Goal: Transaction & Acquisition: Purchase product/service

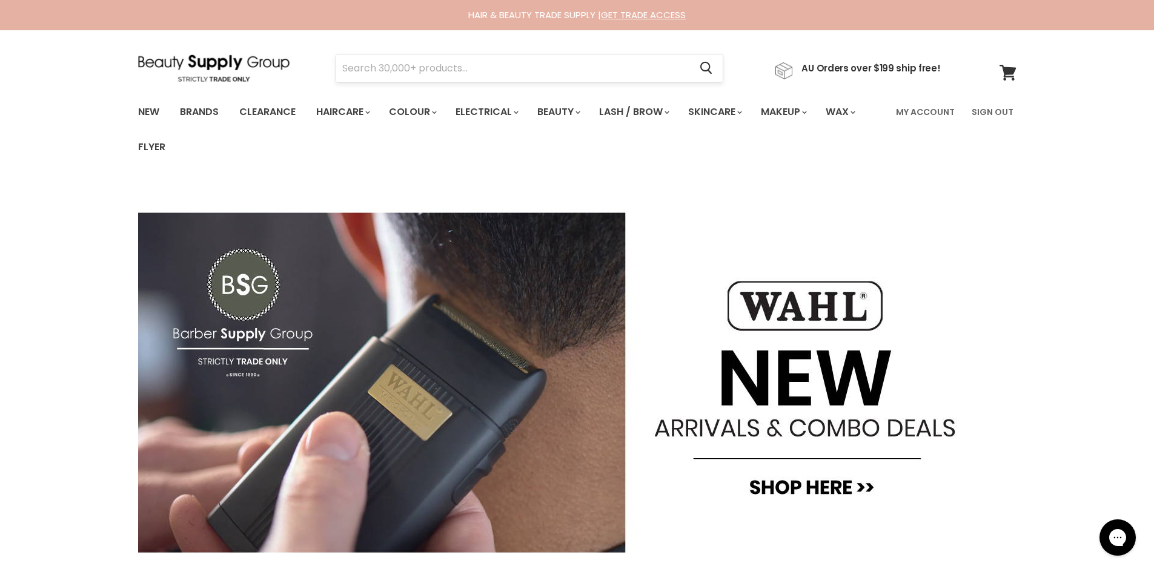
click at [425, 71] on input "Search" at bounding box center [513, 68] width 354 height 28
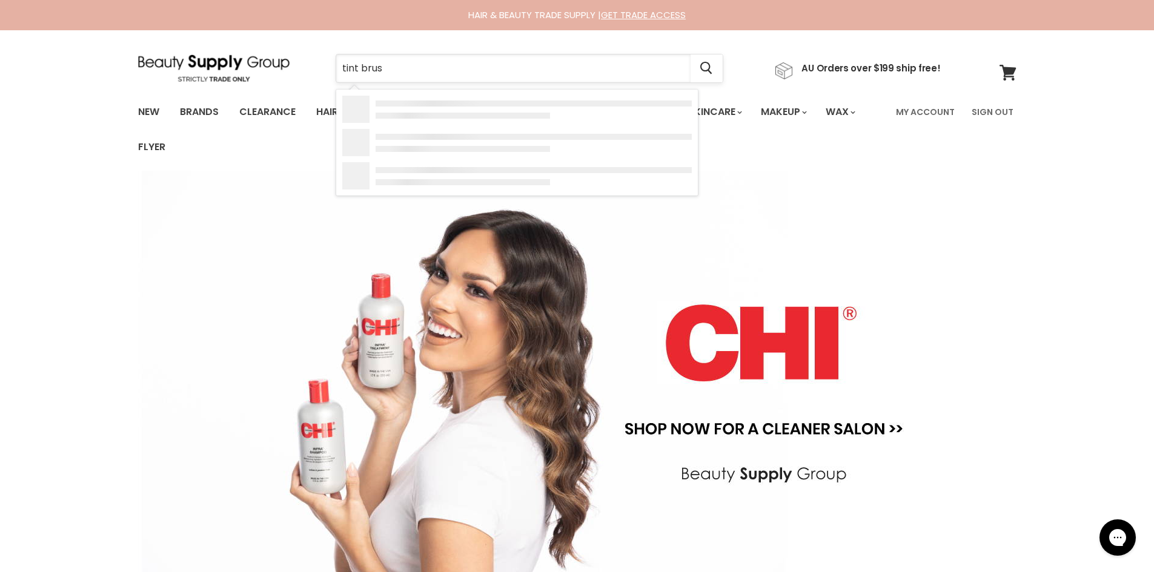
type input "tint brush"
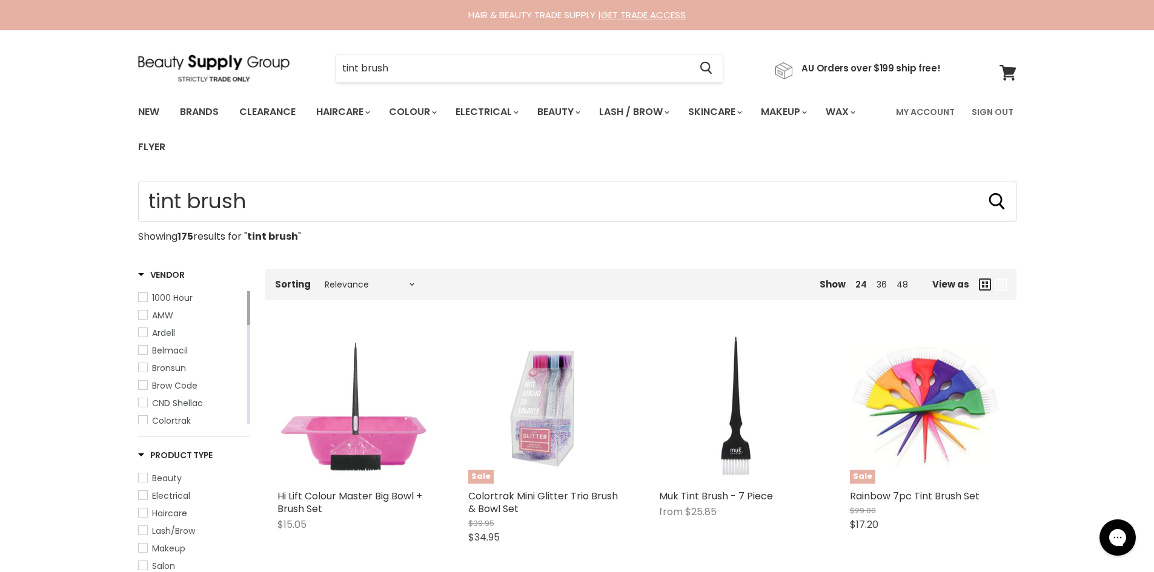
click at [1006, 74] on icon at bounding box center [1007, 73] width 16 height 16
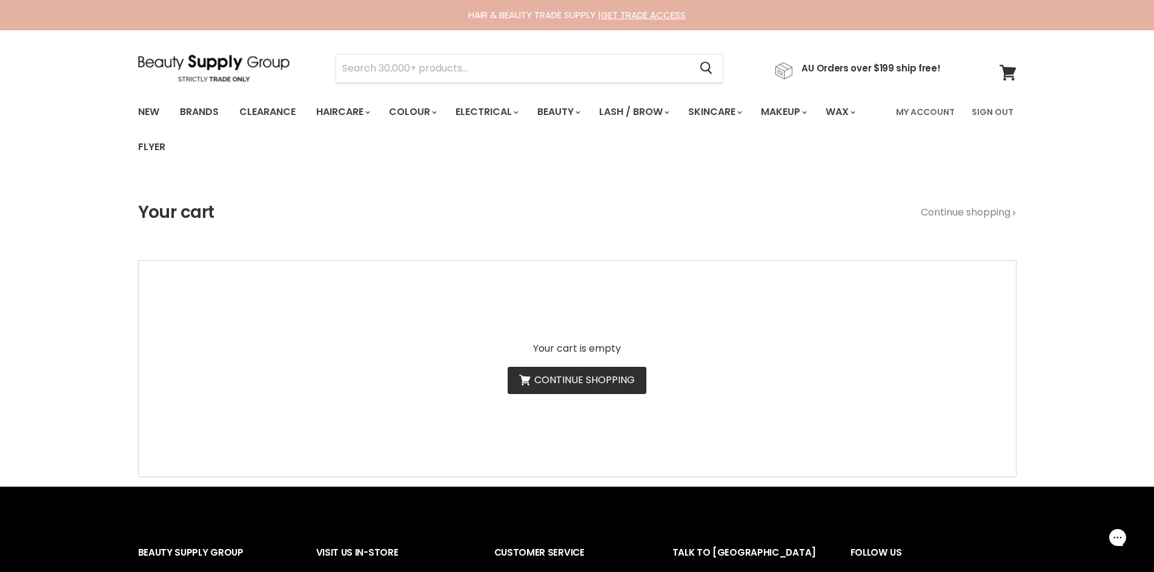
click at [570, 382] on link "Continue shopping" at bounding box center [576, 380] width 139 height 27
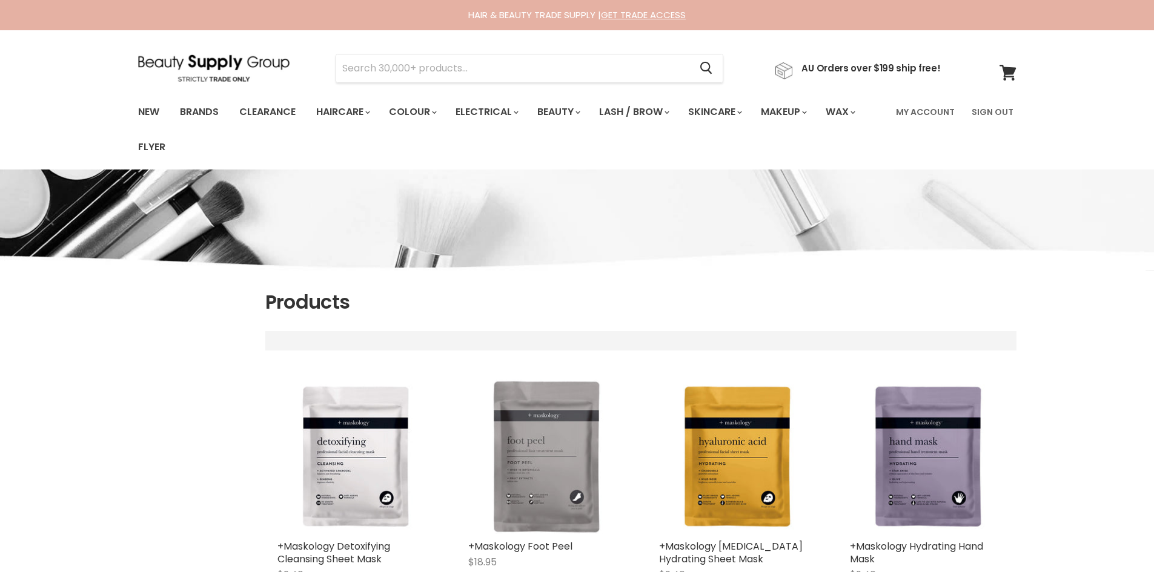
click at [217, 64] on img at bounding box center [213, 67] width 151 height 27
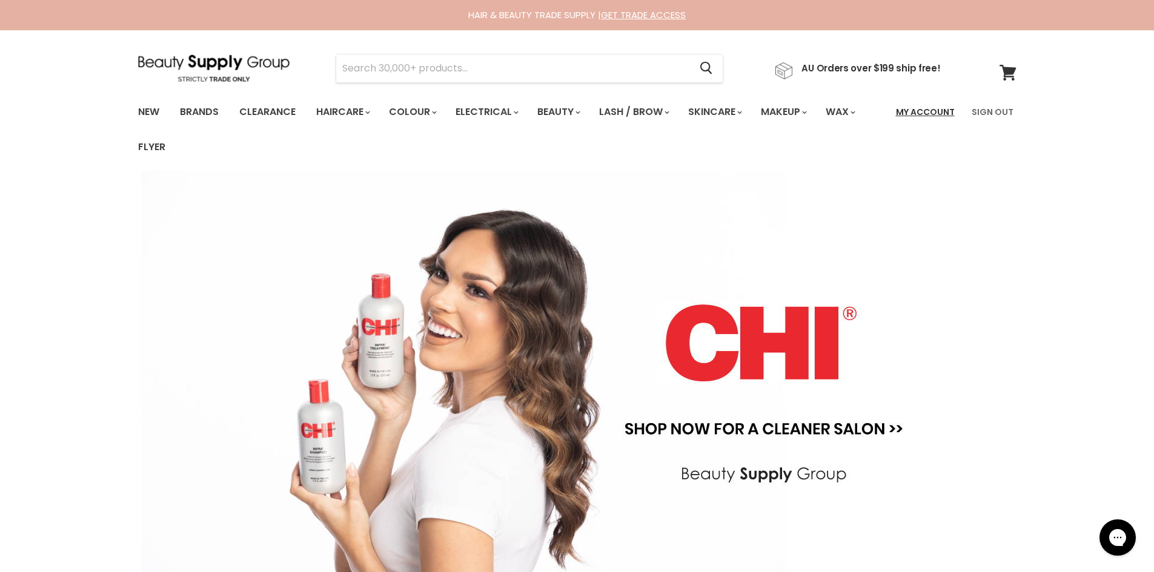
click at [931, 112] on link "My Account" at bounding box center [924, 111] width 73 height 25
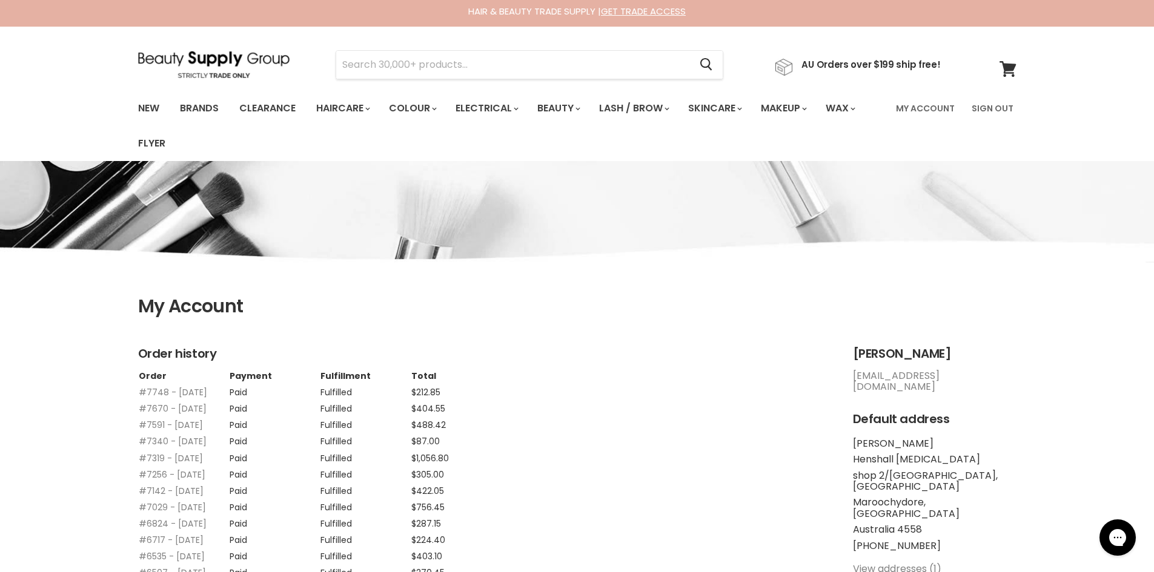
scroll to position [303, 0]
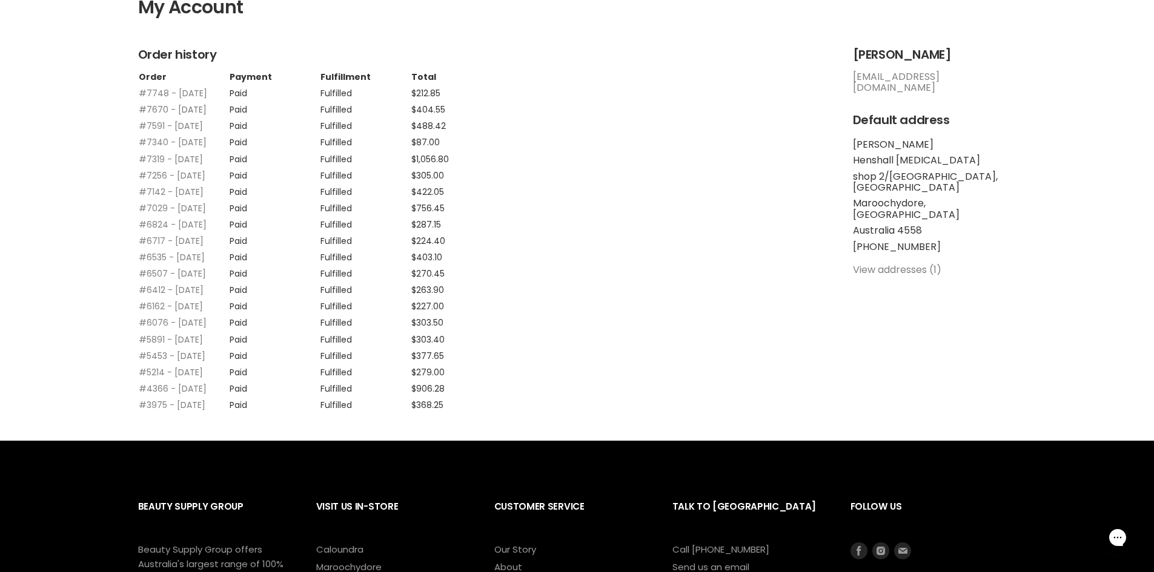
click at [145, 116] on link "#7670 - [DATE]" at bounding box center [173, 110] width 68 height 12
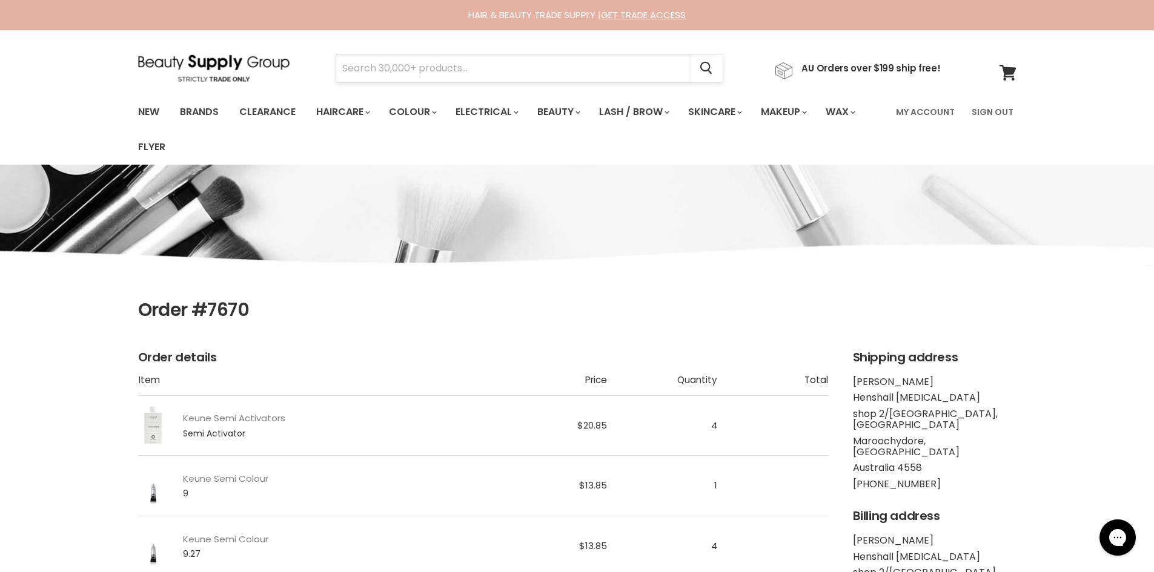
click at [447, 76] on input "Search" at bounding box center [513, 68] width 354 height 28
type input "tint brushes"
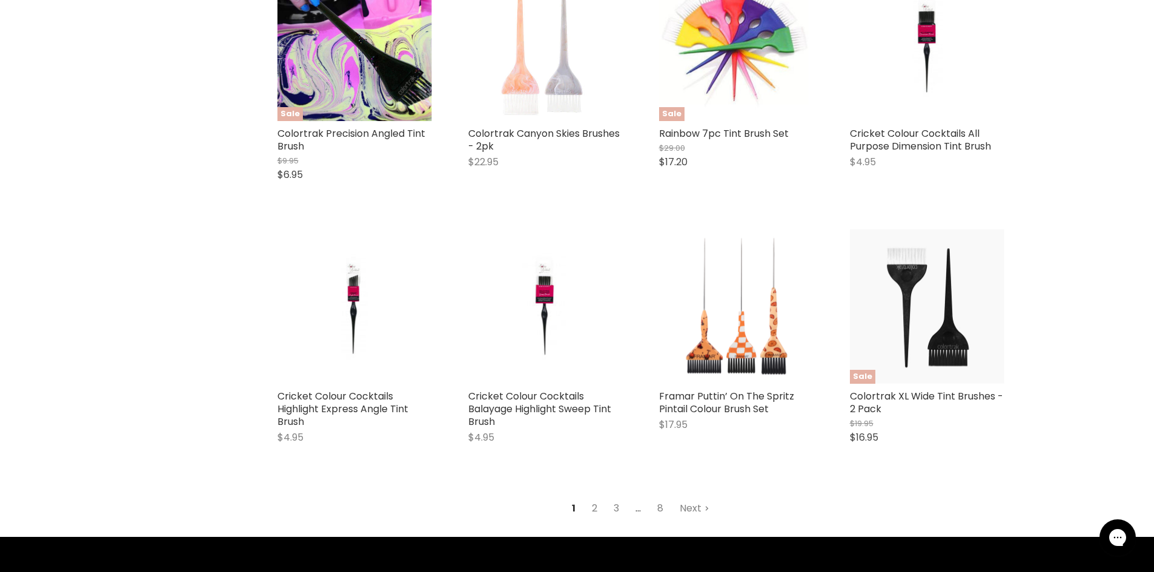
scroll to position [1393, 0]
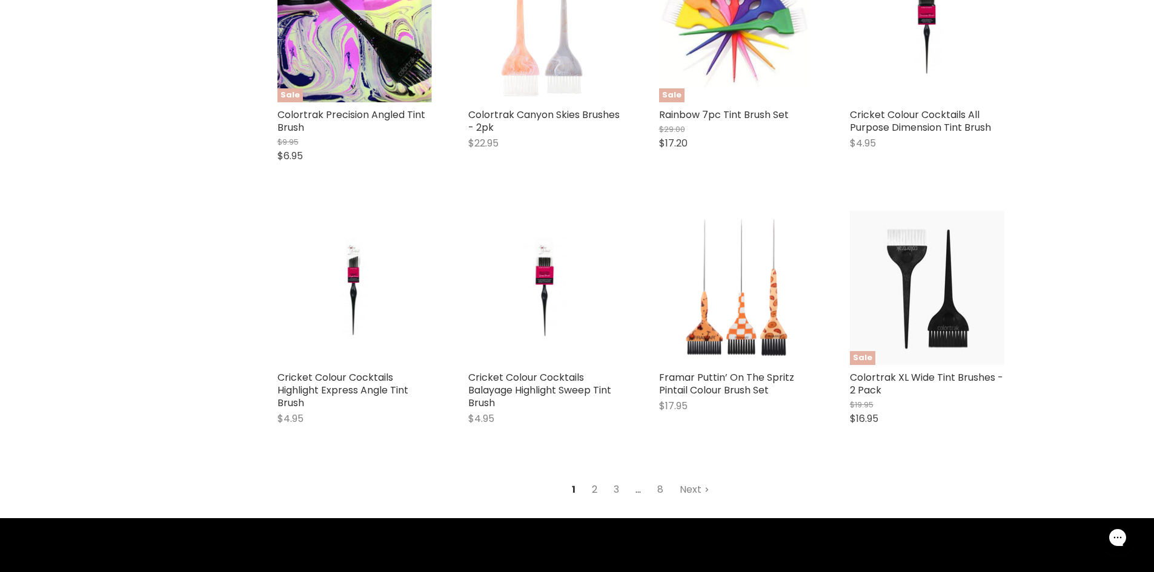
click at [595, 487] on link "2" at bounding box center [594, 490] width 19 height 22
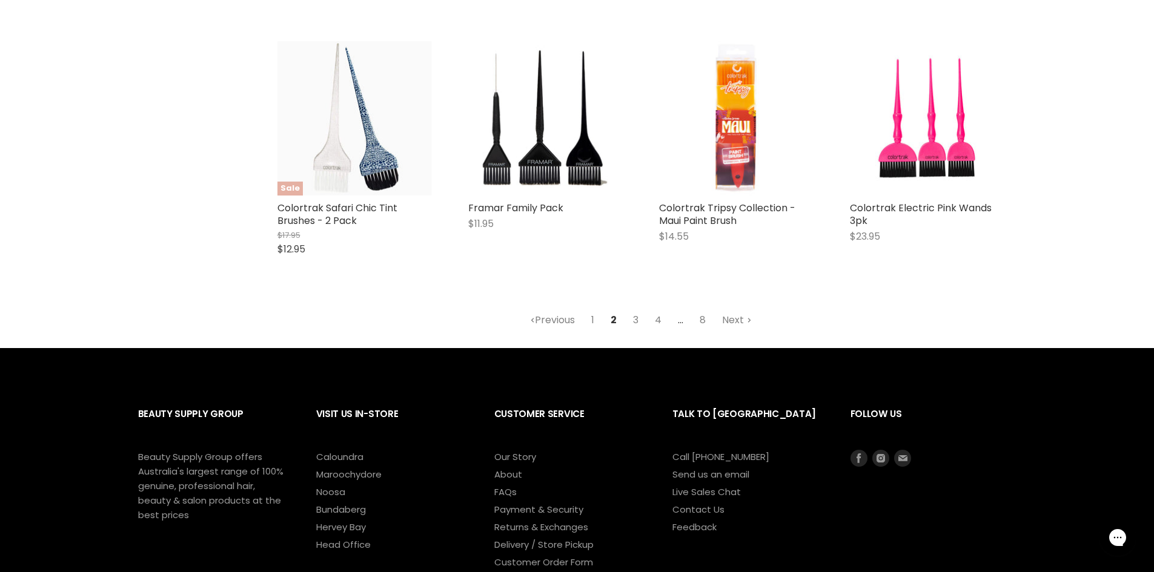
scroll to position [1450, 0]
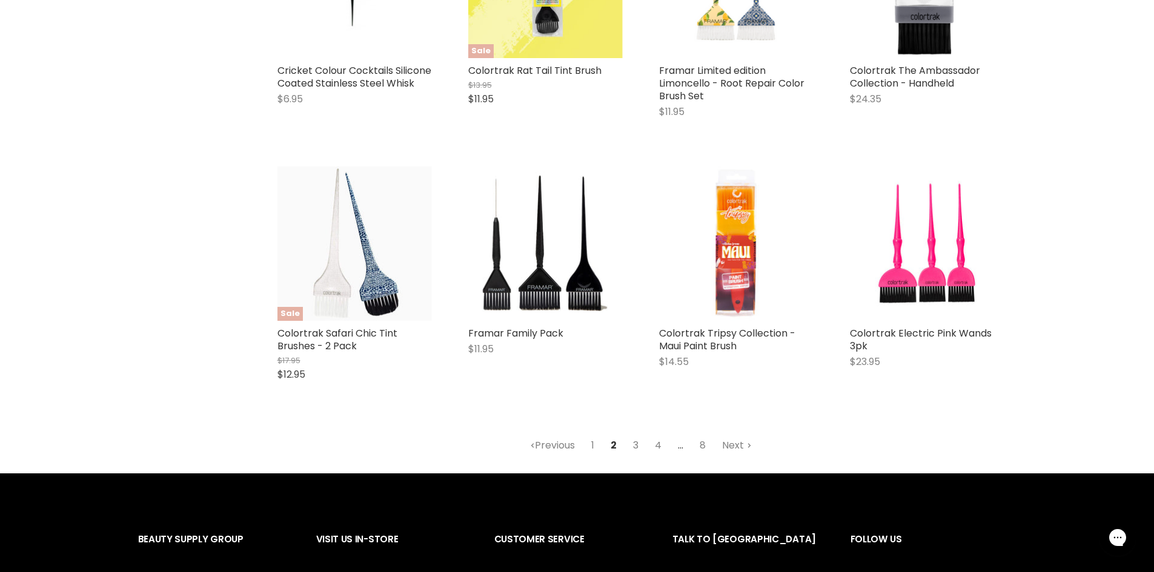
click at [636, 447] on link "3" at bounding box center [635, 446] width 19 height 22
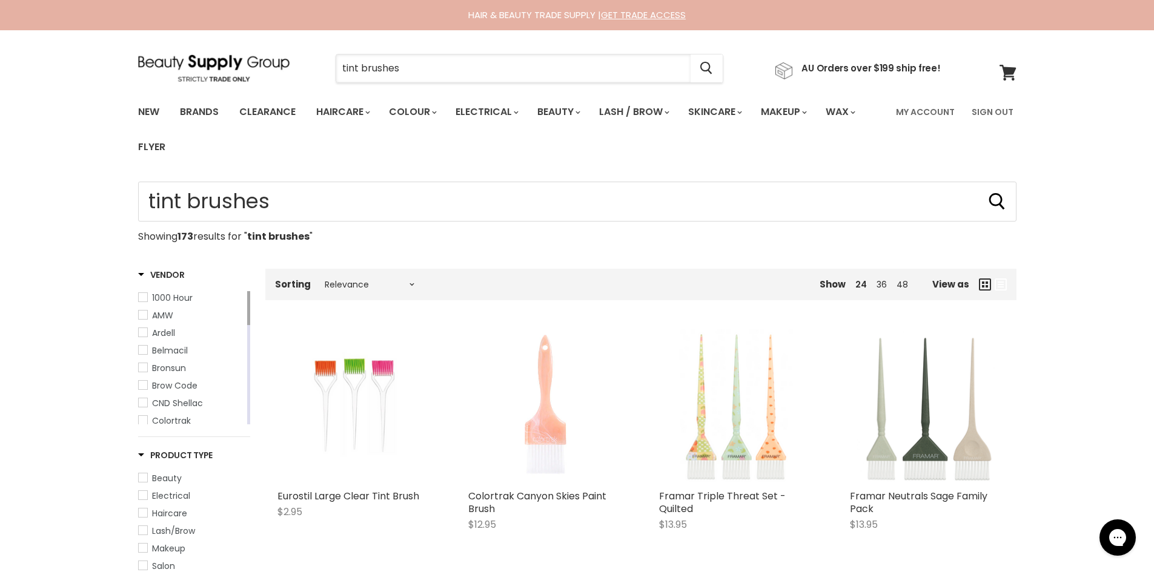
drag, startPoint x: 398, startPoint y: 74, endPoint x: 328, endPoint y: 78, distance: 70.3
click at [328, 78] on div "tint brushes Cancel" at bounding box center [529, 68] width 449 height 28
type input "timer"
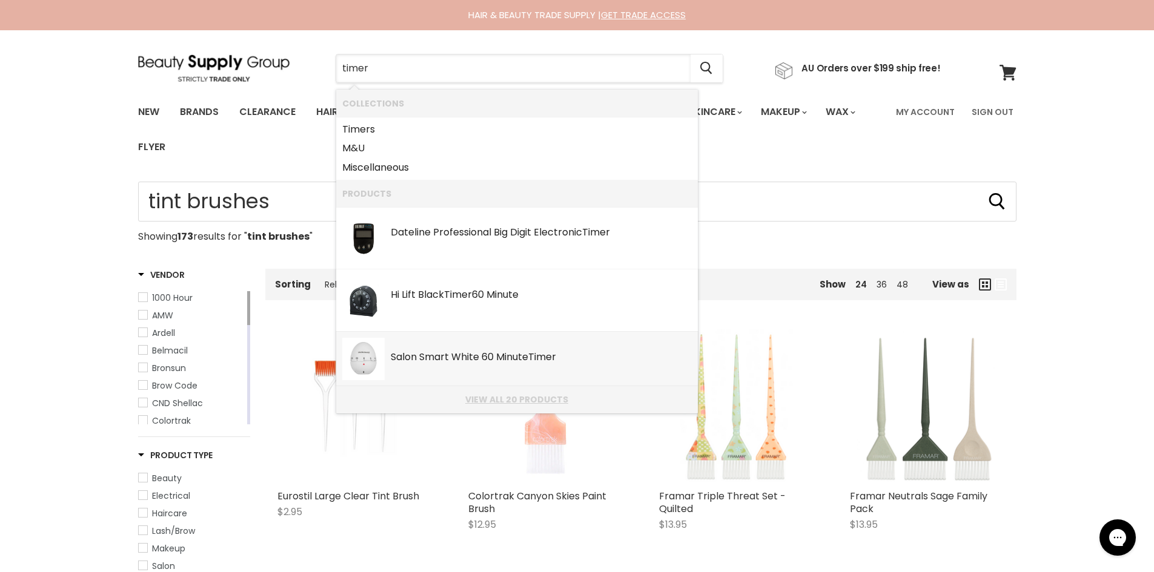
click at [521, 398] on link "View all 20 products" at bounding box center [516, 400] width 349 height 10
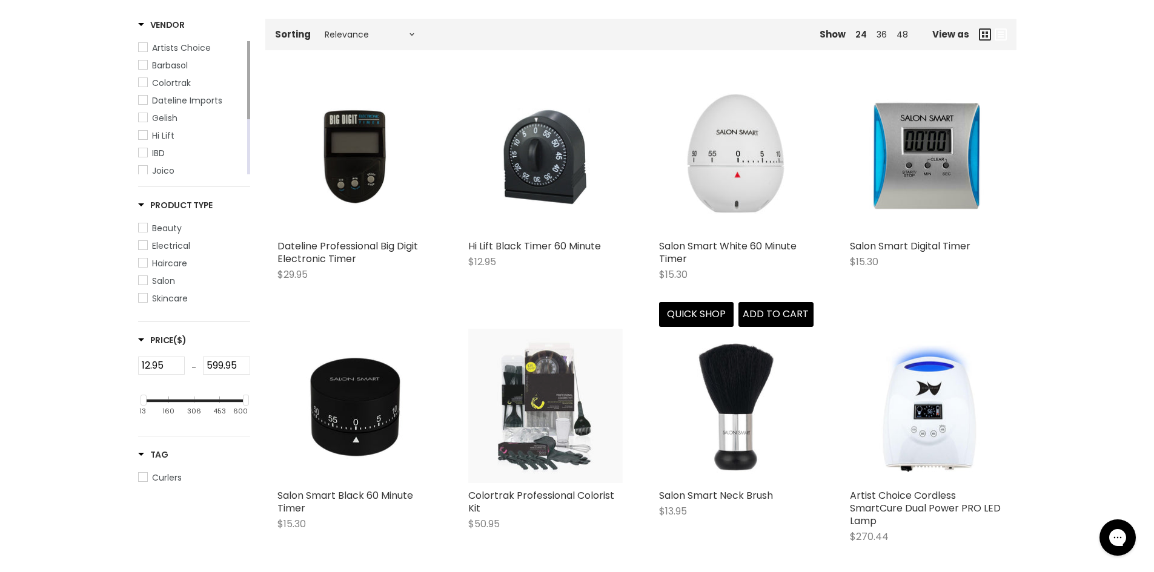
scroll to position [363, 0]
